Goal: Transaction & Acquisition: Purchase product/service

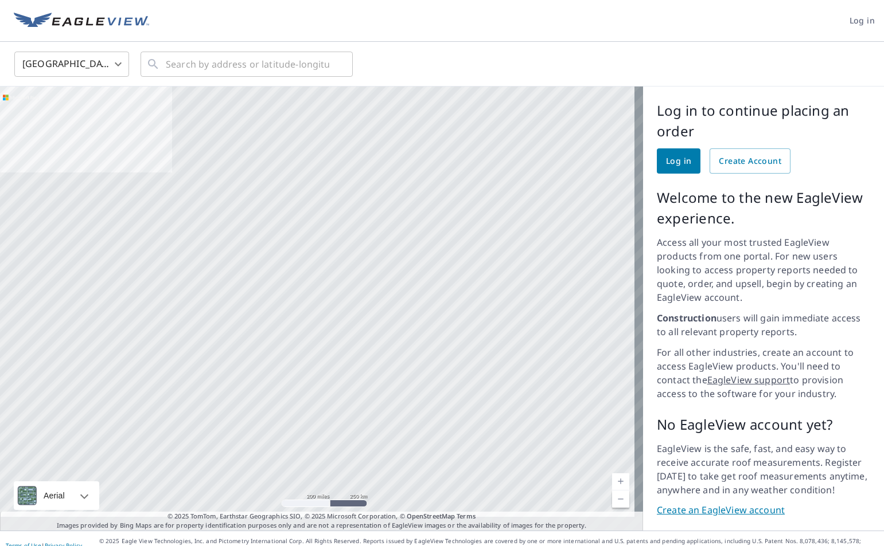
click at [666, 155] on span "Log in" at bounding box center [678, 161] width 25 height 14
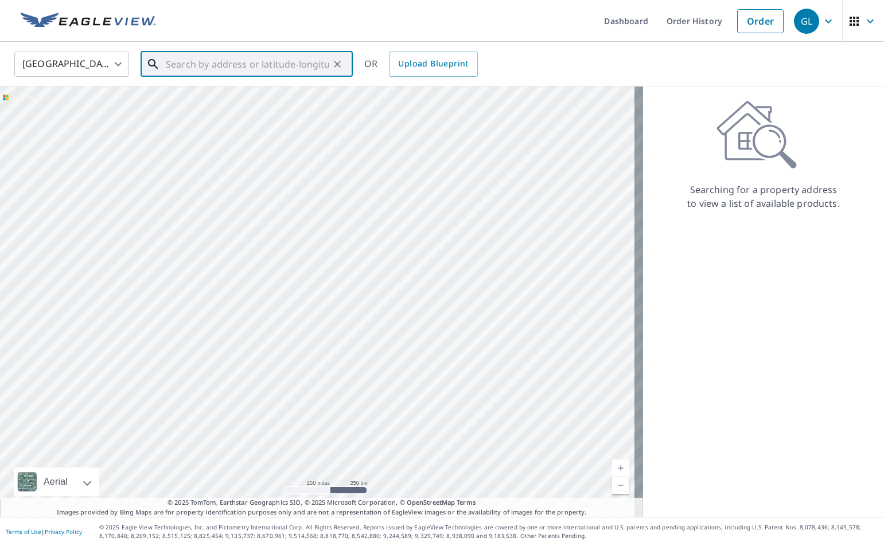
click at [196, 62] on input "text" at bounding box center [247, 64] width 163 height 32
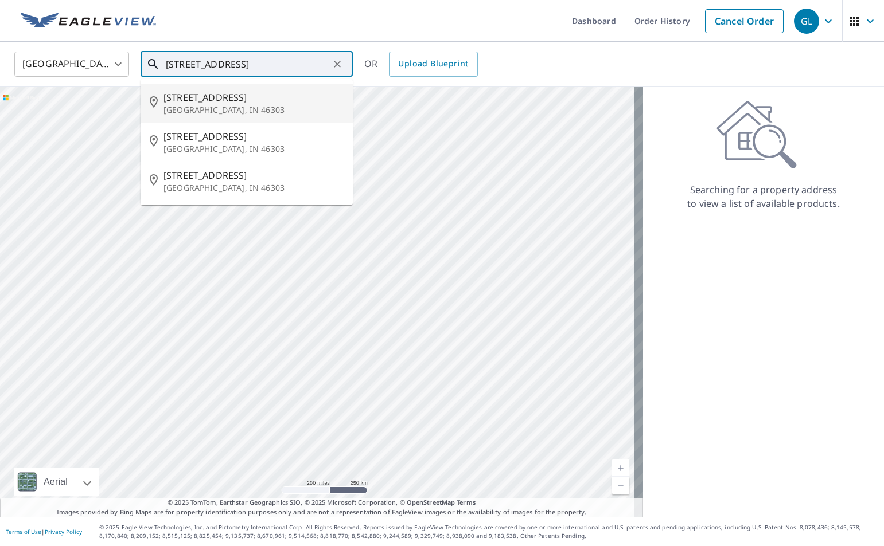
click at [244, 100] on span "[STREET_ADDRESS]" at bounding box center [253, 98] width 180 height 14
type input "[STREET_ADDRESS]"
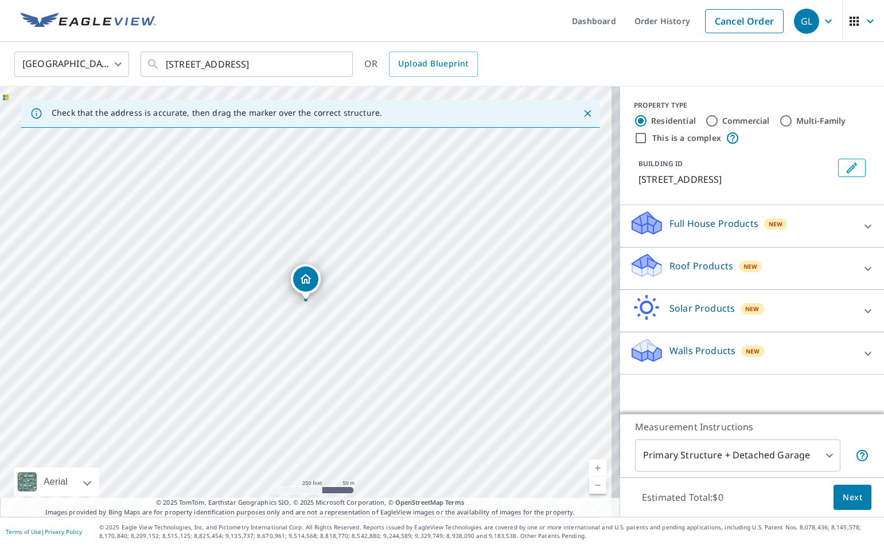
click at [407, 364] on div "[STREET_ADDRESS]" at bounding box center [310, 302] width 620 height 431
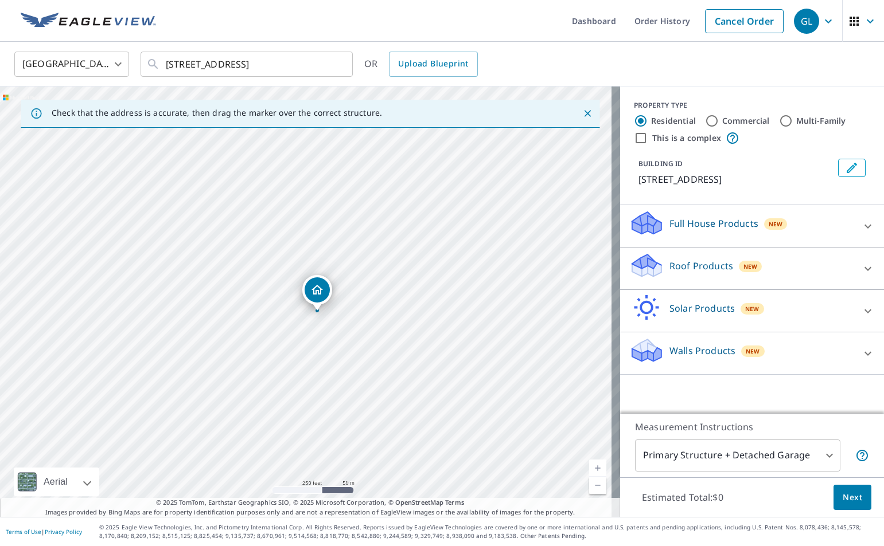
click at [680, 233] on div "Full House Products New" at bounding box center [741, 226] width 225 height 33
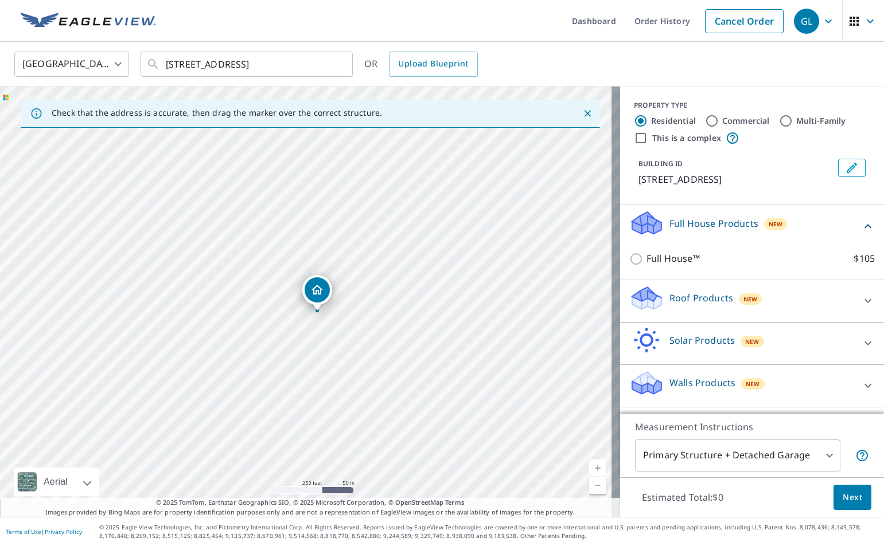
click at [680, 233] on div "Full House Products New" at bounding box center [745, 226] width 232 height 33
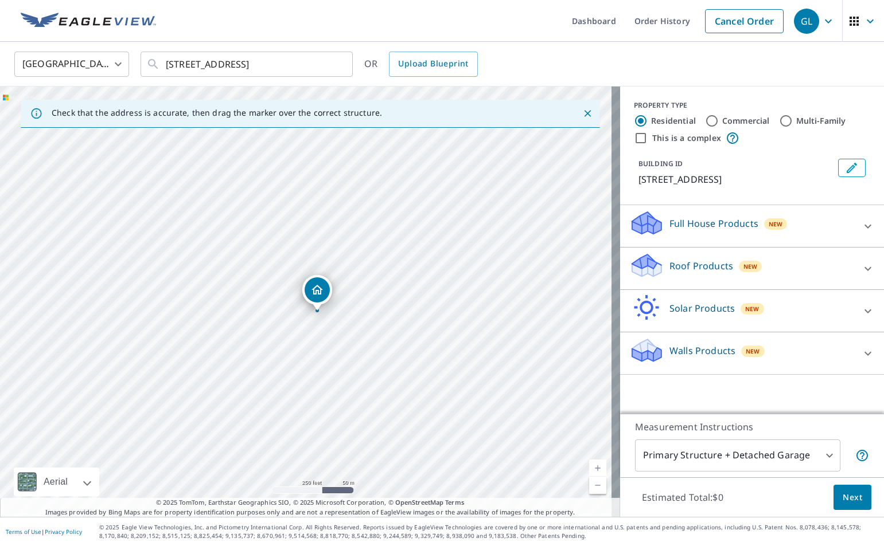
click at [715, 223] on p "Full House Products" at bounding box center [713, 224] width 89 height 14
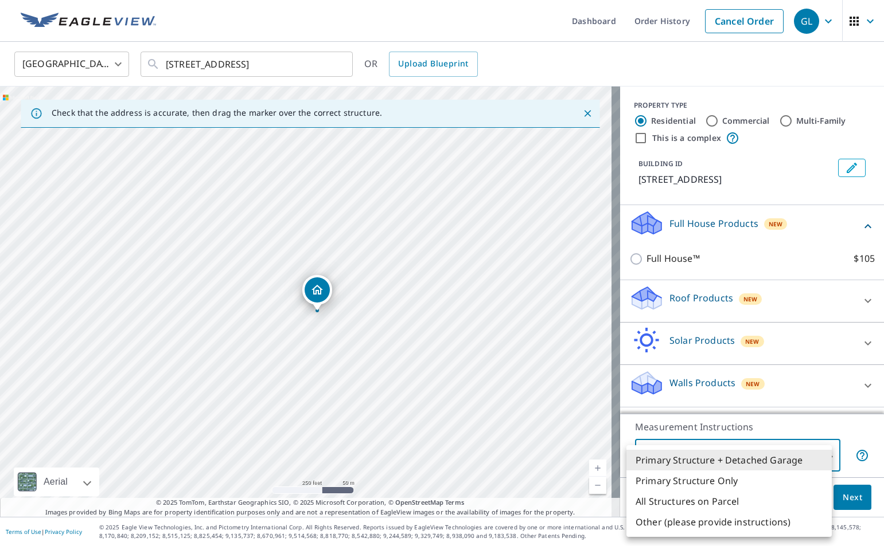
click at [820, 457] on body "GL GL Dashboard Order History Cancel Order GL [GEOGRAPHIC_DATA] US ​ [STREET_AD…" at bounding box center [442, 273] width 884 height 546
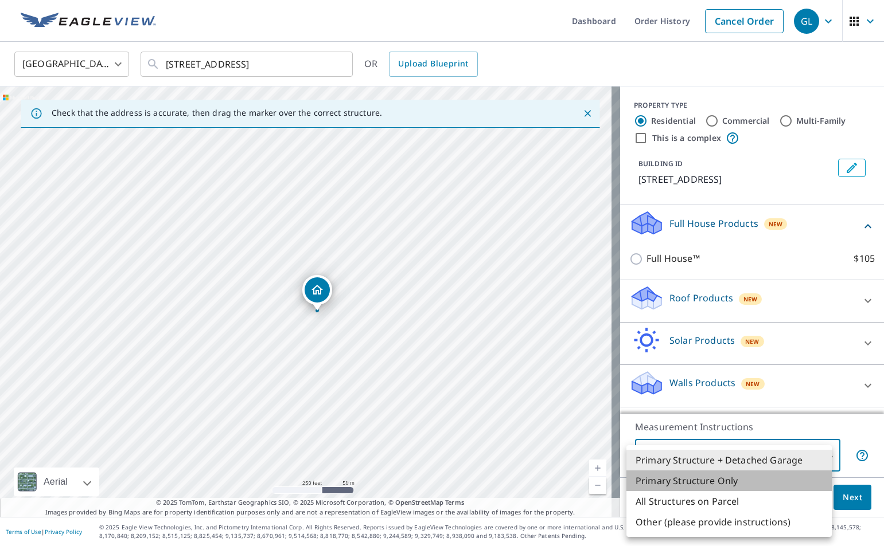
click at [717, 482] on li "Primary Structure Only" at bounding box center [728, 481] width 205 height 21
type input "2"
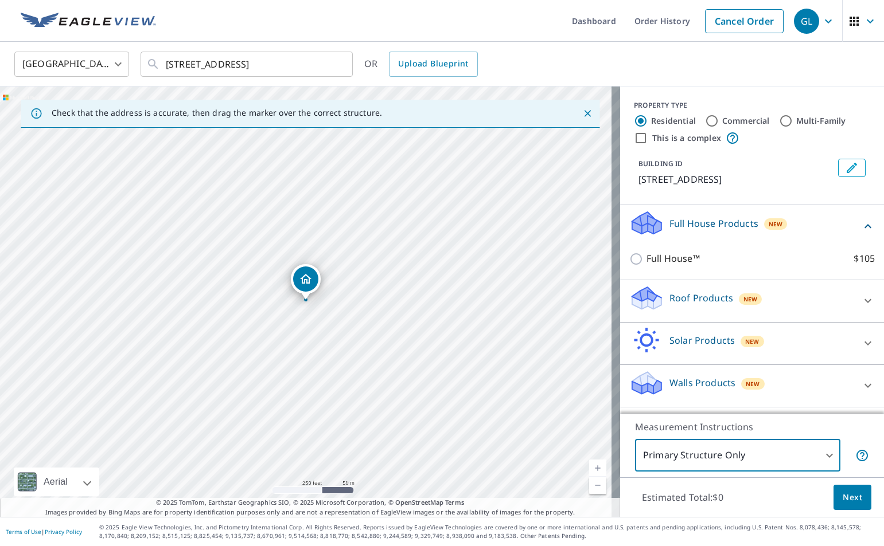
click at [850, 500] on span "Next" at bounding box center [851, 498] width 19 height 14
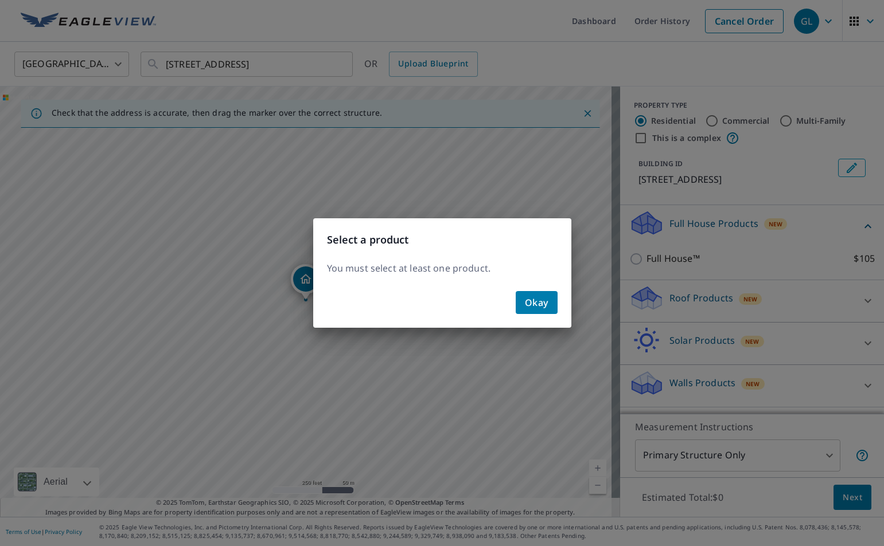
click at [536, 303] on span "Okay" at bounding box center [537, 303] width 24 height 16
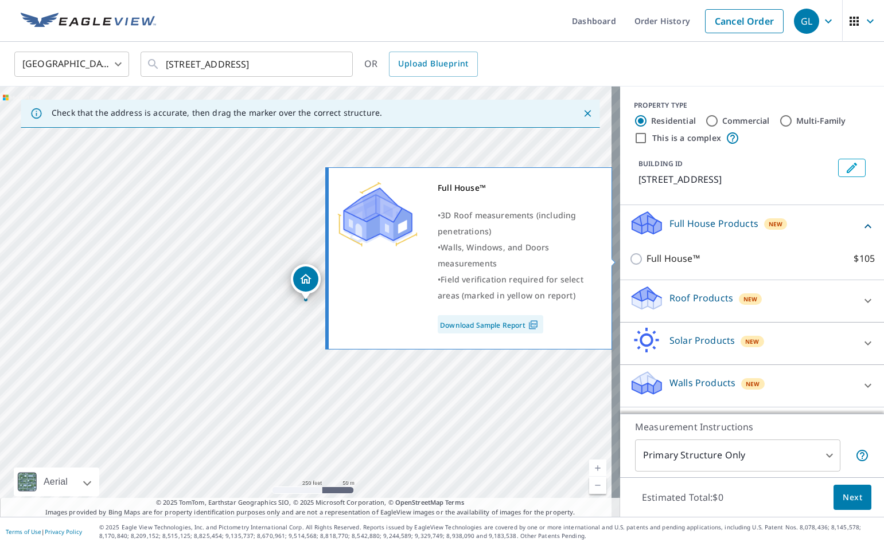
click at [629, 257] on input "Full House™ $105" at bounding box center [637, 259] width 17 height 14
checkbox input "true"
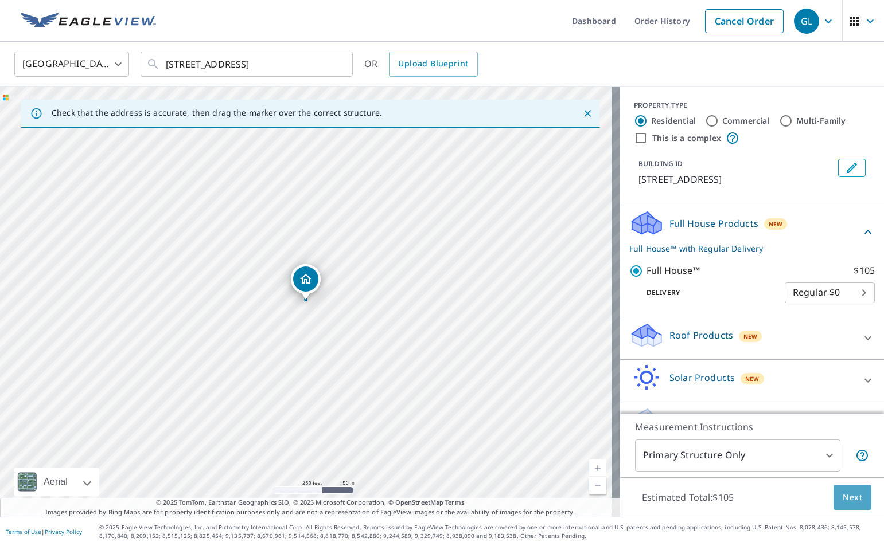
click at [842, 497] on span "Next" at bounding box center [851, 498] width 19 height 14
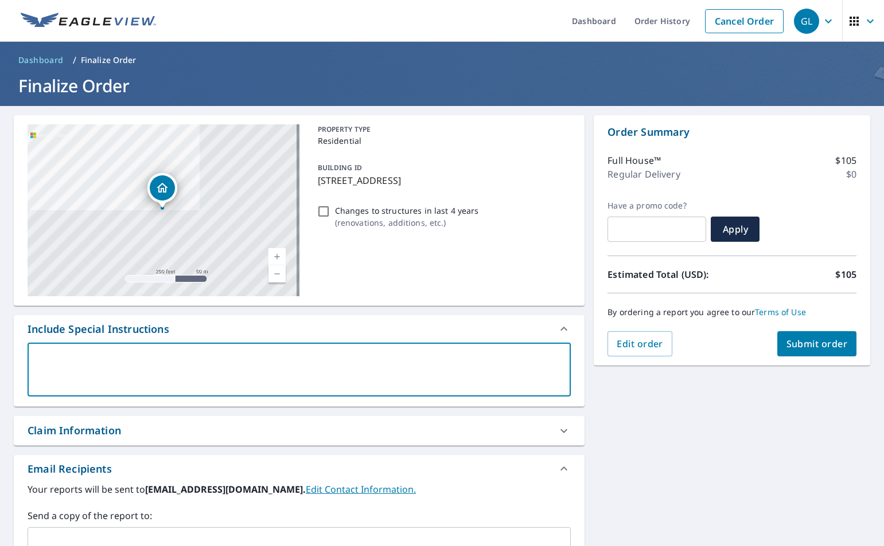
click at [138, 364] on textarea at bounding box center [299, 370] width 527 height 33
type textarea "t"
type textarea "x"
type textarea "th"
type textarea "x"
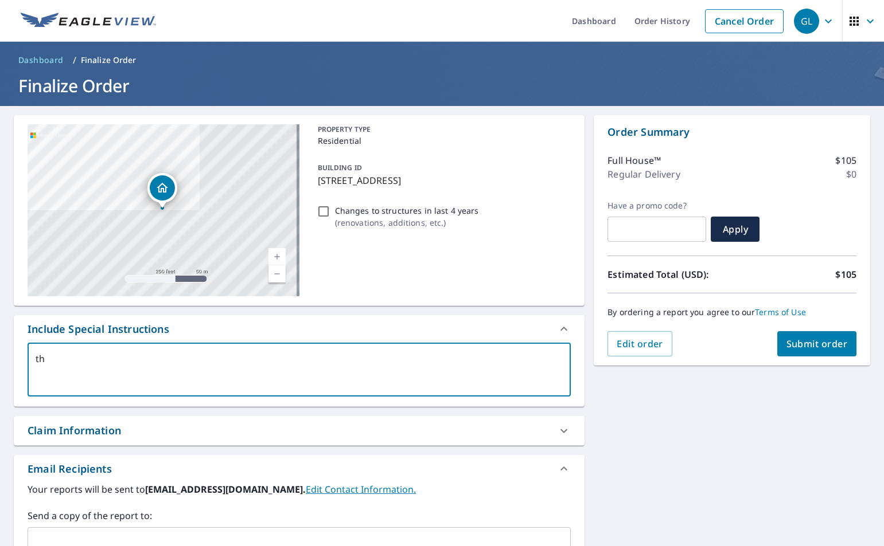
type textarea "the"
type textarea "x"
type textarea "the"
type textarea "x"
type textarea "the"
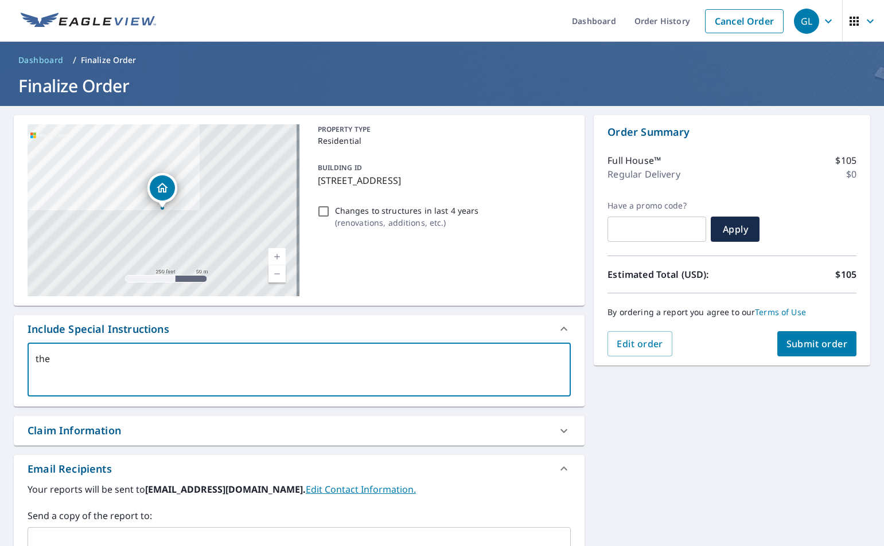
type textarea "x"
type textarea "th"
type textarea "x"
type textarea "t"
type textarea "x"
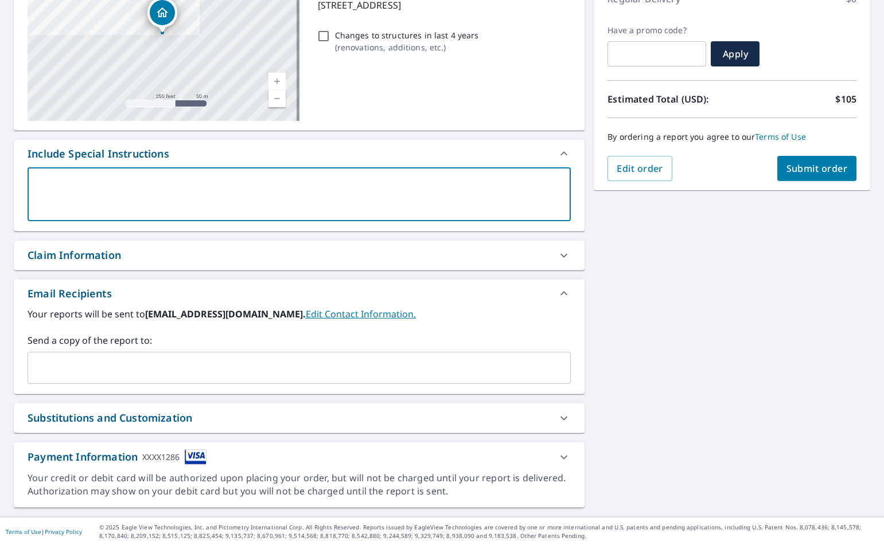
scroll to position [118, 0]
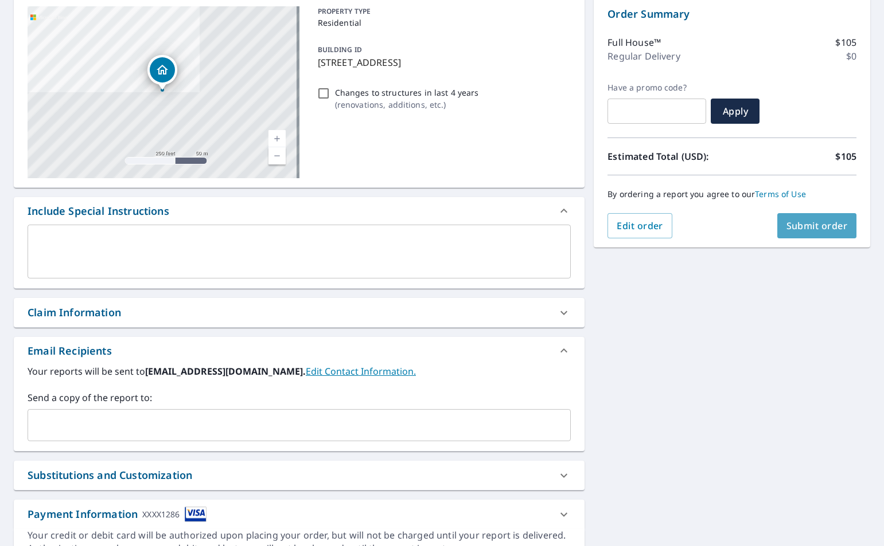
click at [808, 229] on span "Submit order" at bounding box center [816, 226] width 61 height 13
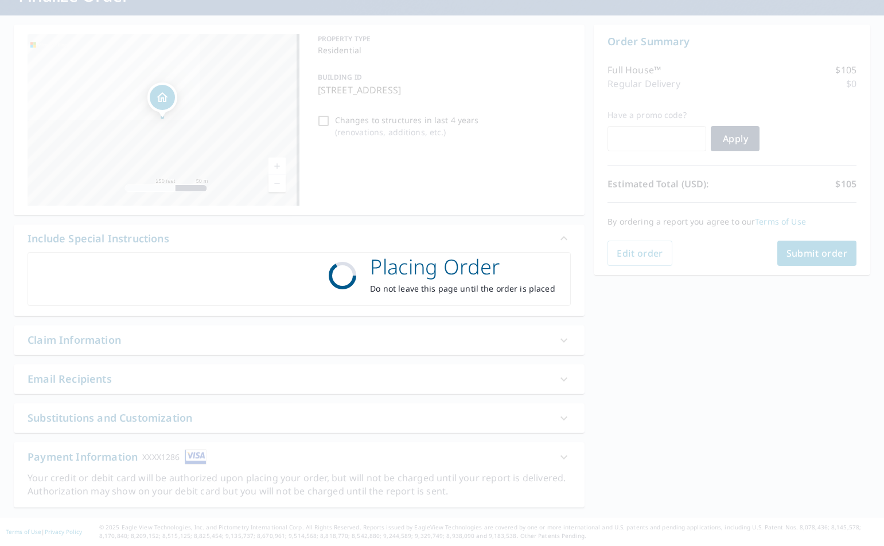
scroll to position [91, 0]
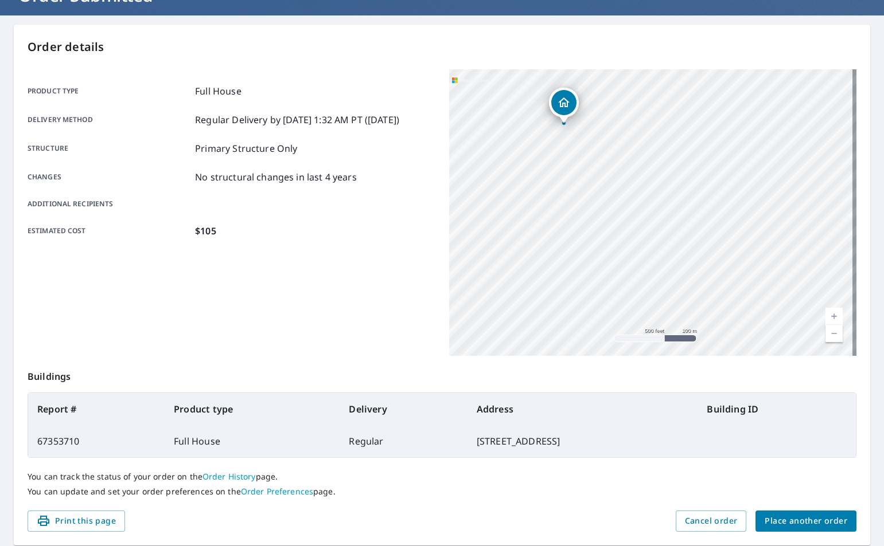
drag, startPoint x: 584, startPoint y: 279, endPoint x: 639, endPoint y: 293, distance: 56.9
click at [639, 293] on div "[STREET_ADDRESS]" at bounding box center [653, 212] width 408 height 287
drag, startPoint x: 565, startPoint y: 209, endPoint x: 617, endPoint y: 265, distance: 75.9
click at [617, 265] on div "[STREET_ADDRESS]" at bounding box center [653, 212] width 408 height 287
drag, startPoint x: 642, startPoint y: 286, endPoint x: 712, endPoint y: 160, distance: 144.3
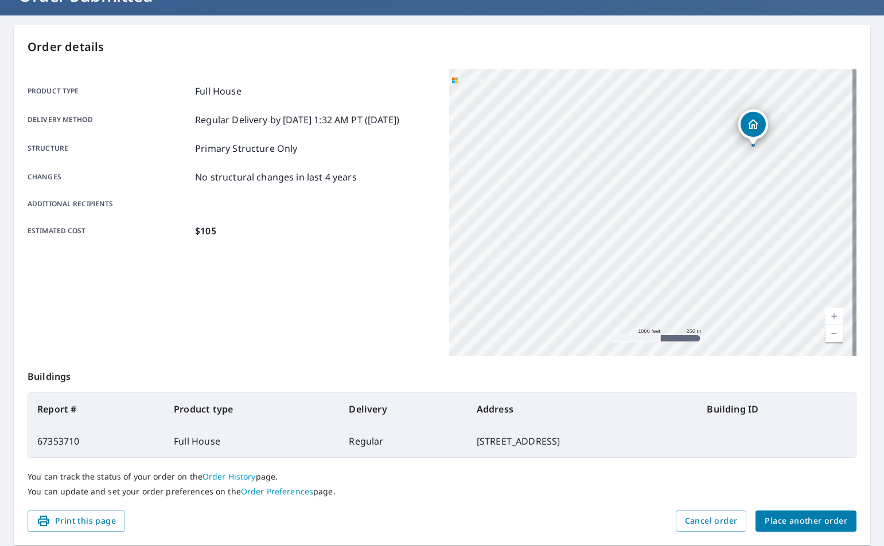
click at [712, 160] on div "[STREET_ADDRESS]" at bounding box center [653, 212] width 408 height 287
drag, startPoint x: 662, startPoint y: 234, endPoint x: 613, endPoint y: 240, distance: 49.6
click at [613, 240] on div "[STREET_ADDRESS]" at bounding box center [653, 212] width 408 height 287
drag, startPoint x: 562, startPoint y: 163, endPoint x: 585, endPoint y: 204, distance: 46.2
click at [585, 204] on div "[STREET_ADDRESS]" at bounding box center [653, 212] width 408 height 287
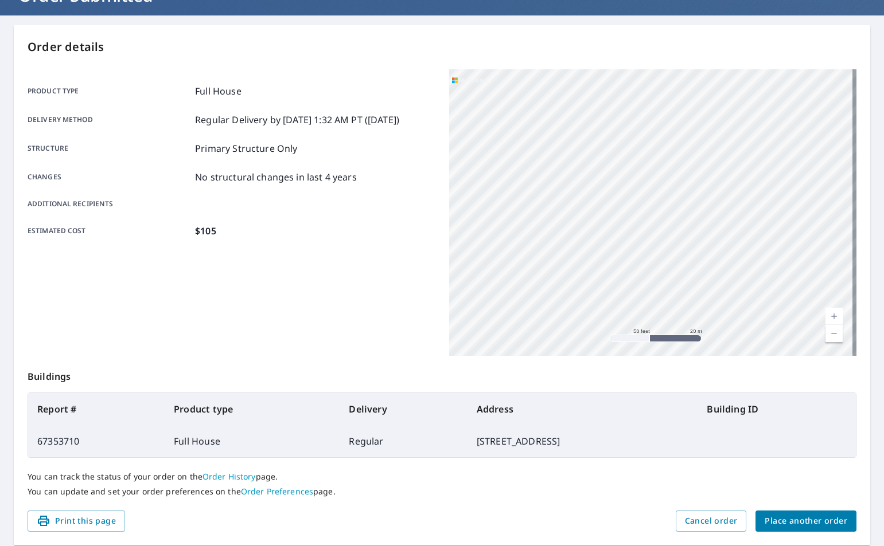
drag, startPoint x: 648, startPoint y: 219, endPoint x: 687, endPoint y: 166, distance: 65.6
click at [687, 166] on div "[STREET_ADDRESS]" at bounding box center [653, 212] width 408 height 287
